Goal: Task Accomplishment & Management: Complete application form

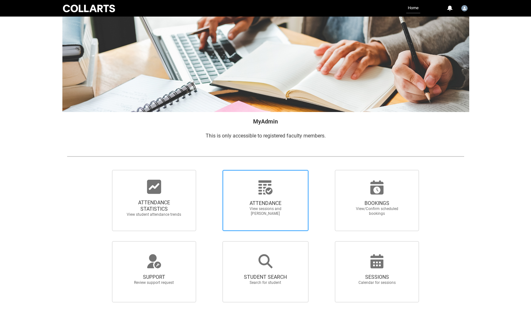
click at [275, 195] on div at bounding box center [265, 187] width 61 height 15
click at [212, 170] on input "ATTENDANCE View sessions and mark attendance" at bounding box center [211, 170] width 0 height 0
radio input "true"
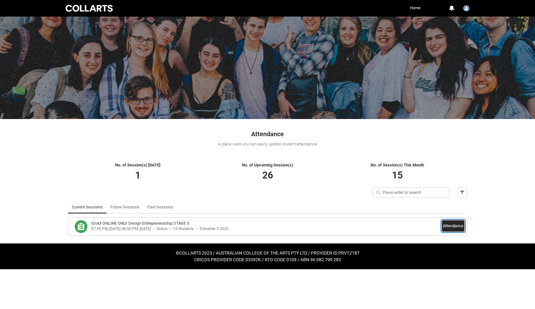
click at [458, 225] on button "Attendance" at bounding box center [453, 225] width 23 height 11
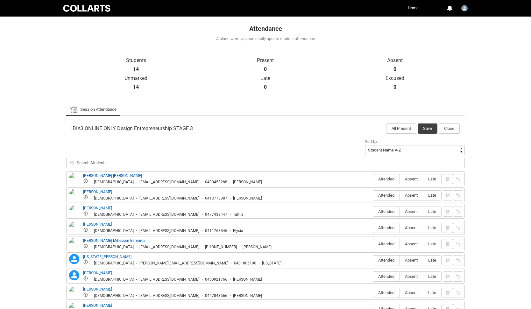
scroll to position [125, 0]
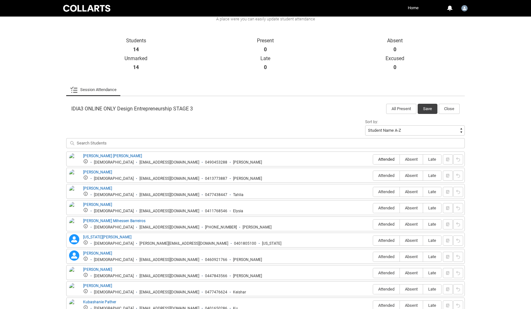
click at [385, 159] on span "Attended" at bounding box center [386, 159] width 26 height 5
click at [373, 159] on input "Attended" at bounding box center [372, 159] width 0 height 0
type lightning-radio-group "Attended"
radio input "true"
click at [385, 171] on label "Attended" at bounding box center [386, 176] width 26 height 10
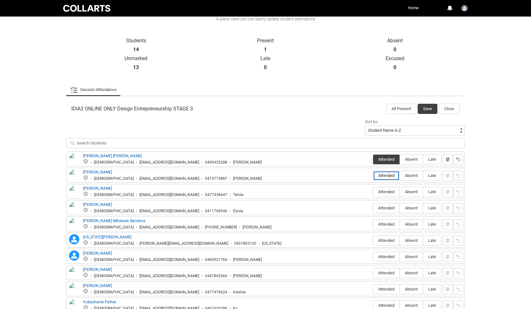
click at [373, 175] on input "Attended" at bounding box center [372, 175] width 0 height 0
type lightning-radio-group "Attended"
radio input "true"
click at [383, 190] on span "Attended" at bounding box center [386, 191] width 26 height 5
click at [373, 191] on input "Attended" at bounding box center [372, 191] width 0 height 0
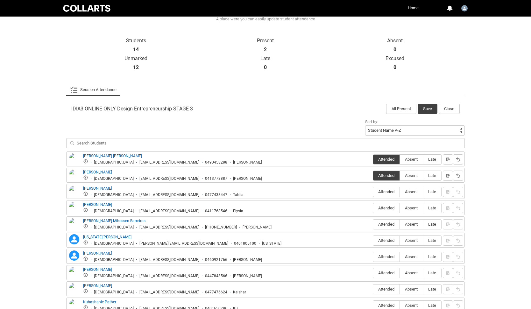
type lightning-radio-group "Attended"
radio input "true"
click at [388, 226] on span "Attended" at bounding box center [386, 224] width 26 height 5
click at [373, 224] on input "Attended" at bounding box center [372, 224] width 0 height 0
type lightning-radio-group "Attended"
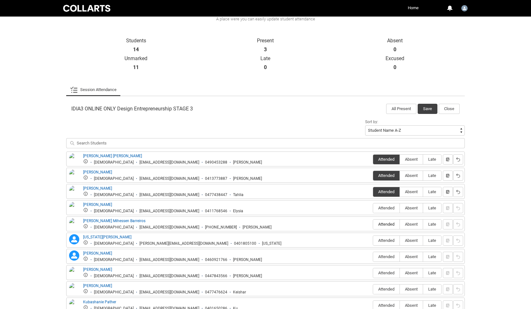
radio input "true"
click at [387, 241] on span "Attended" at bounding box center [386, 240] width 26 height 5
click at [373, 240] on input "Attended" at bounding box center [372, 240] width 0 height 0
type lightning-radio-group "Attended"
radio input "true"
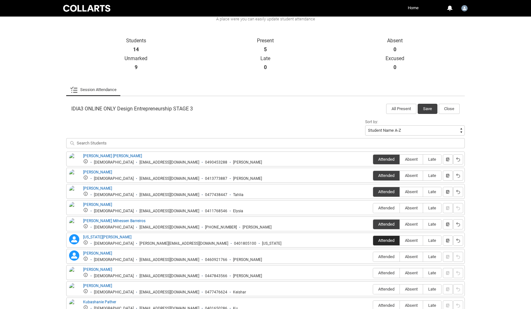
click at [393, 240] on span "Attended" at bounding box center [386, 240] width 26 height 5
click at [373, 240] on input "Attended" at bounding box center [372, 240] width 0 height 0
click at [404, 240] on span "Absent" at bounding box center [411, 240] width 23 height 5
click at [400, 240] on input "Absent" at bounding box center [399, 240] width 0 height 0
type lightning-radio-group "Absent"
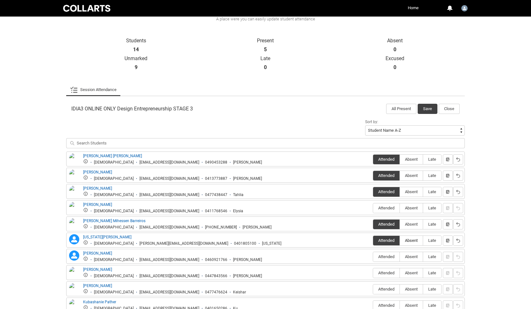
radio input "true"
click at [417, 253] on label "Absent" at bounding box center [411, 257] width 23 height 10
click at [400, 256] on input "Absent" at bounding box center [399, 256] width 0 height 0
type lightning-radio-group "Absent"
radio input "true"
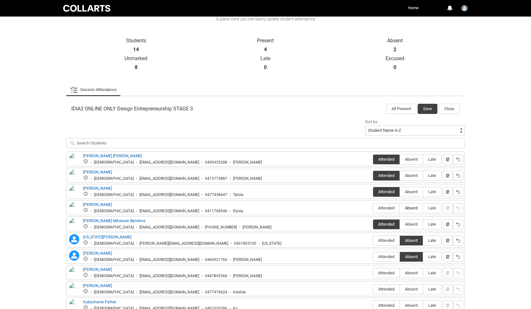
click at [414, 208] on span "Absent" at bounding box center [411, 207] width 23 height 5
click at [400, 208] on input "Absent" at bounding box center [399, 208] width 0 height 0
type lightning-radio-group "Absent"
radio input "true"
click at [410, 272] on span "Absent" at bounding box center [411, 272] width 23 height 5
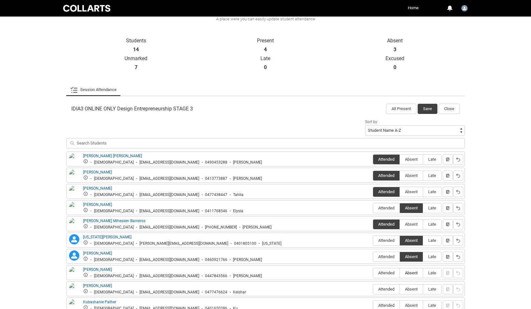
click at [400, 273] on input "Absent" at bounding box center [399, 273] width 0 height 0
type lightning-radio-group "Absent"
radio input "true"
click at [410, 284] on label "Absent" at bounding box center [411, 289] width 23 height 10
click at [400, 289] on input "Absent" at bounding box center [399, 289] width 0 height 0
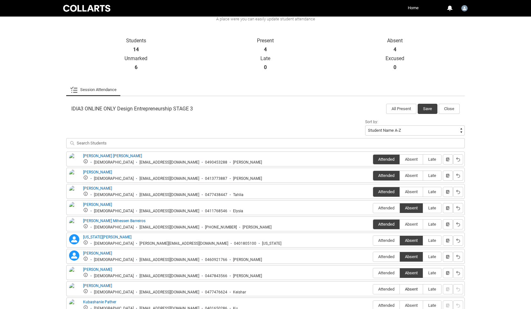
type lightning-radio-group "Absent"
radio input "true"
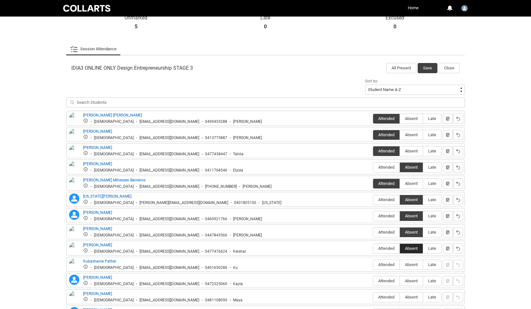
scroll to position [170, 0]
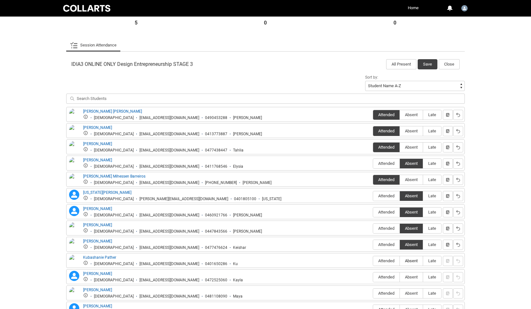
click at [415, 259] on span "Absent" at bounding box center [411, 260] width 23 height 5
click at [400, 261] on input "Absent" at bounding box center [399, 261] width 0 height 0
type lightning-radio-group "Absent"
radio input "true"
click at [414, 278] on span "Absent" at bounding box center [411, 277] width 23 height 5
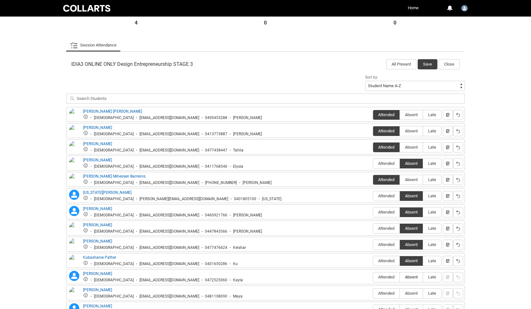
click at [400, 277] on input "Absent" at bounding box center [399, 277] width 0 height 0
type lightning-radio-group "Absent"
radio input "true"
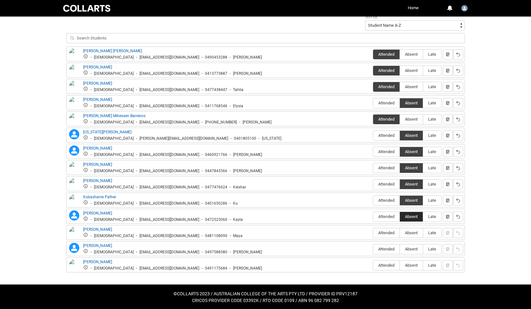
scroll to position [231, 0]
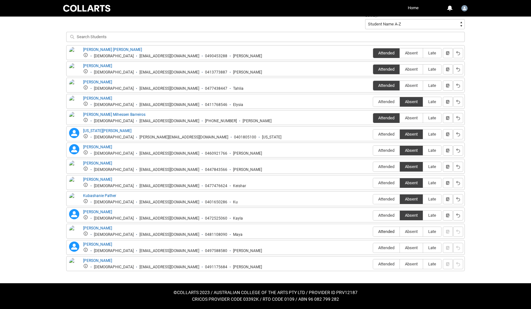
click at [388, 234] on label "Attended" at bounding box center [386, 232] width 26 height 10
click at [373, 232] on input "Attended" at bounding box center [372, 231] width 0 height 0
type lightning-radio-group "Attended"
radio input "true"
click at [388, 248] on span "Attended" at bounding box center [386, 247] width 26 height 5
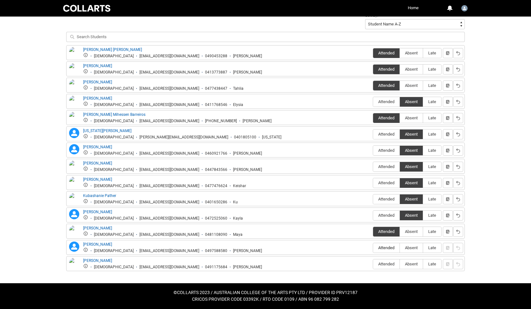
click at [373, 248] on input "Attended" at bounding box center [372, 247] width 0 height 0
type lightning-radio-group "Attended"
radio input "true"
click at [412, 264] on span "Absent" at bounding box center [411, 263] width 23 height 5
click at [400, 264] on input "Absent" at bounding box center [399, 264] width 0 height 0
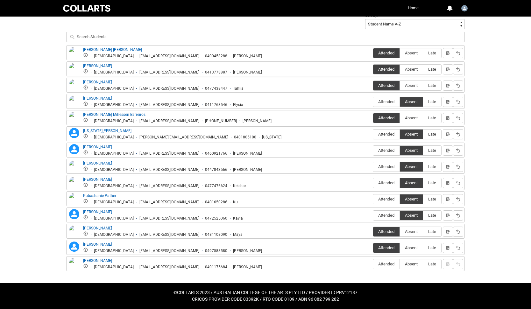
type lightning-radio-group "Absent"
radio input "true"
